Goal: Find specific page/section: Find specific page/section

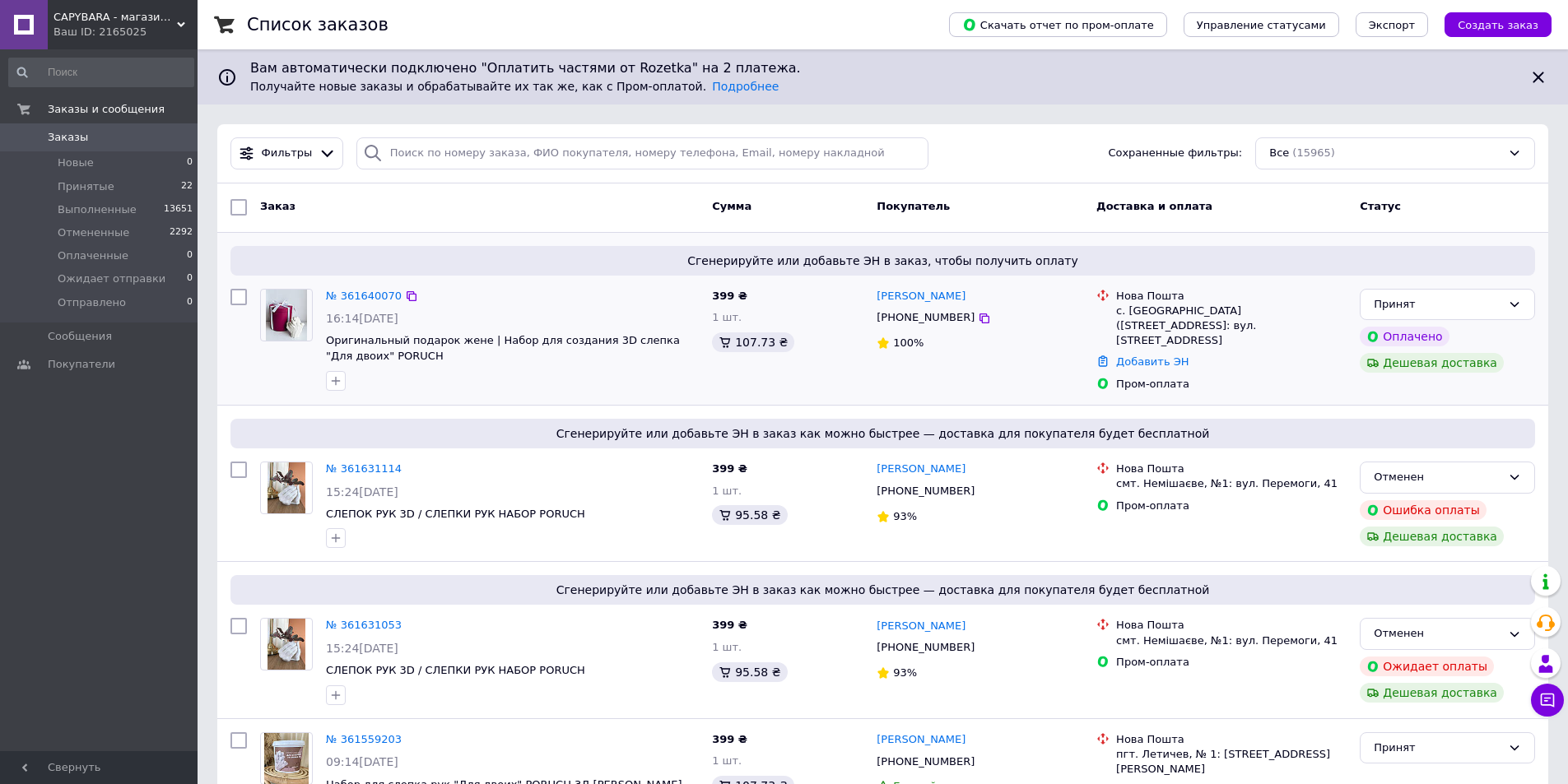
click at [286, 324] on img at bounding box center [286, 315] width 41 height 51
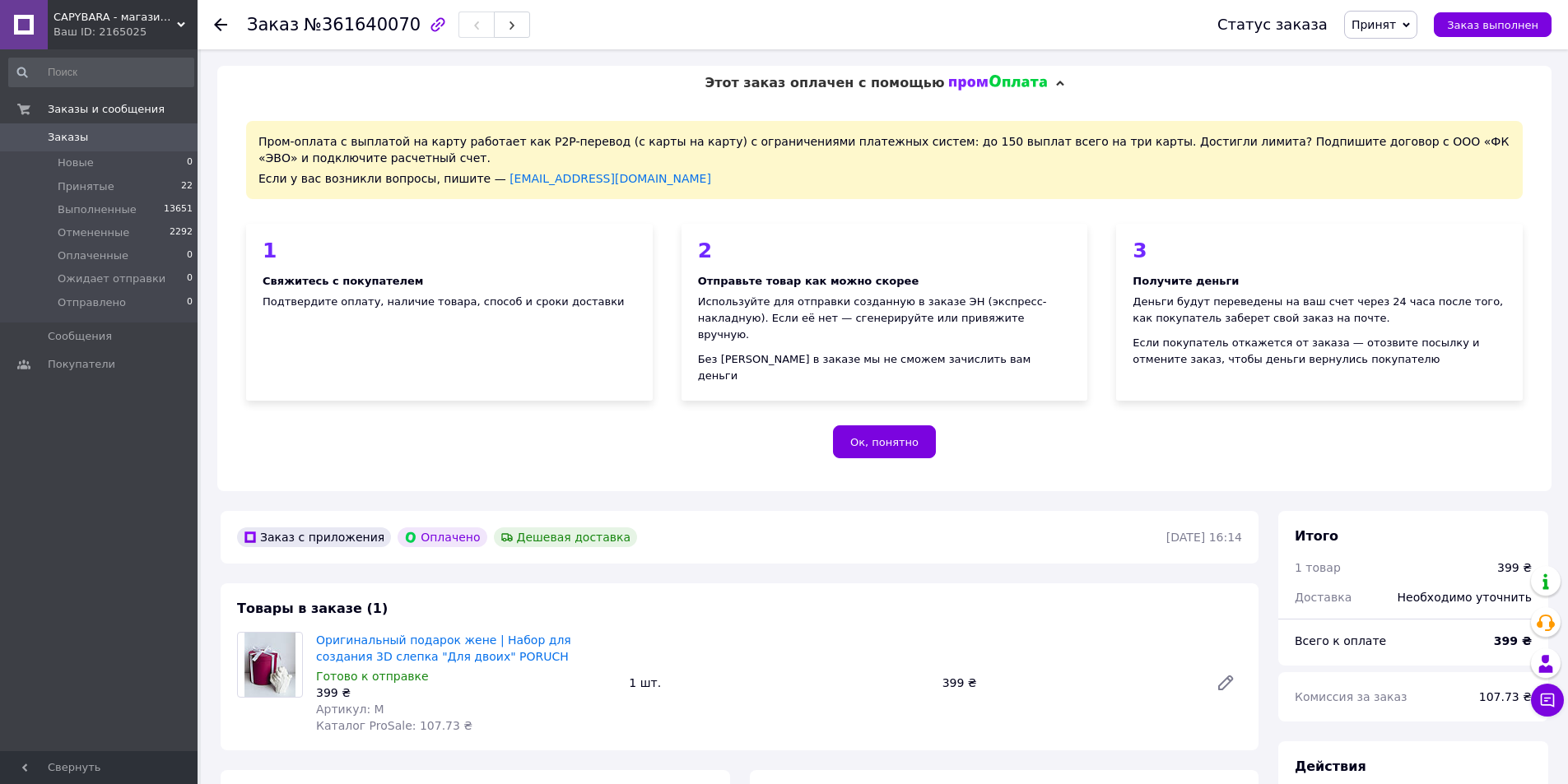
click at [252, 656] on img at bounding box center [270, 665] width 52 height 65
click at [385, 634] on link "Оригинальный подарок жене | Набор для создания 3D слепка "Для двоих" PORUCH" at bounding box center [444, 648] width 255 height 30
